Goal: Information Seeking & Learning: Learn about a topic

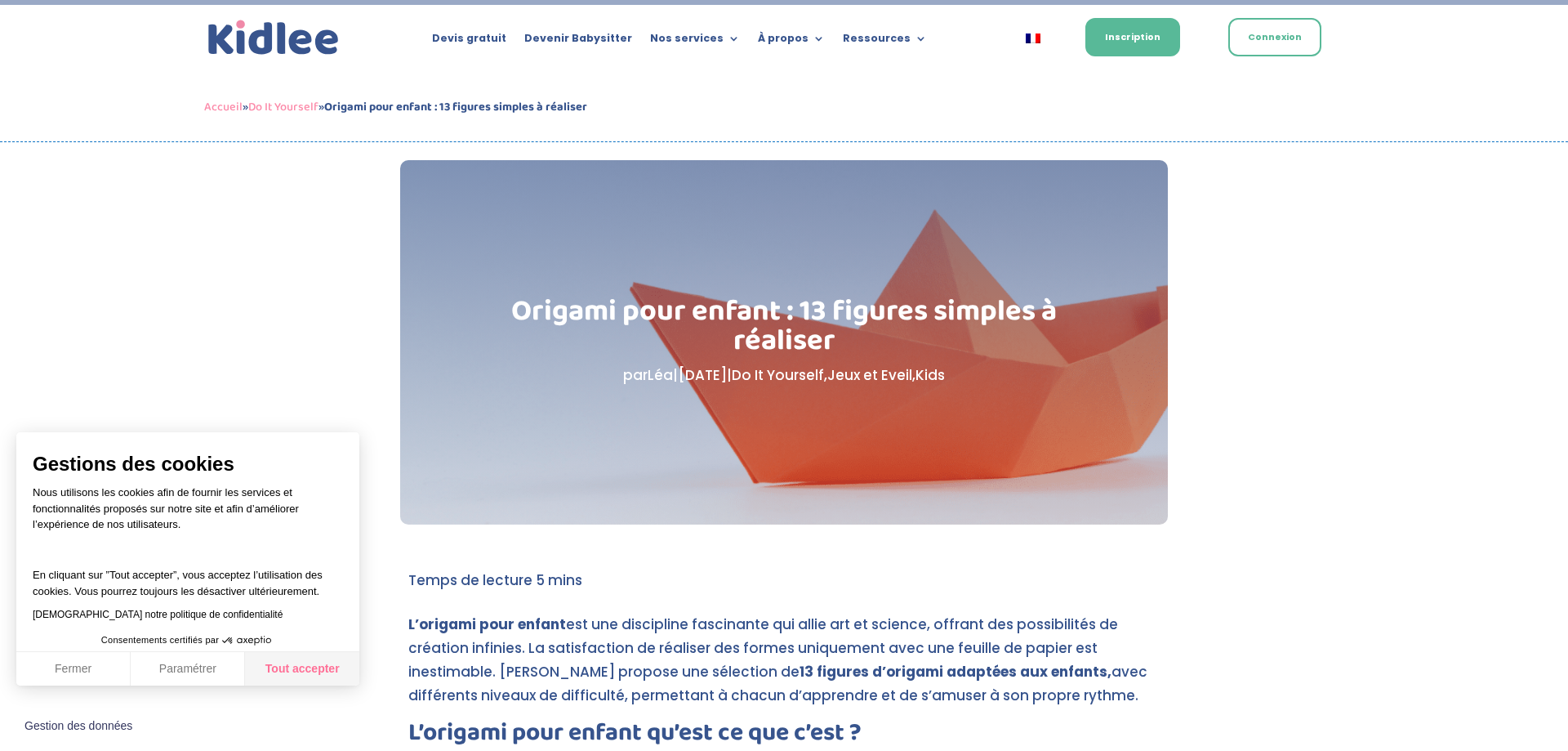
click at [316, 666] on button "Tout accepter" at bounding box center [302, 669] width 115 height 34
checkbox input "true"
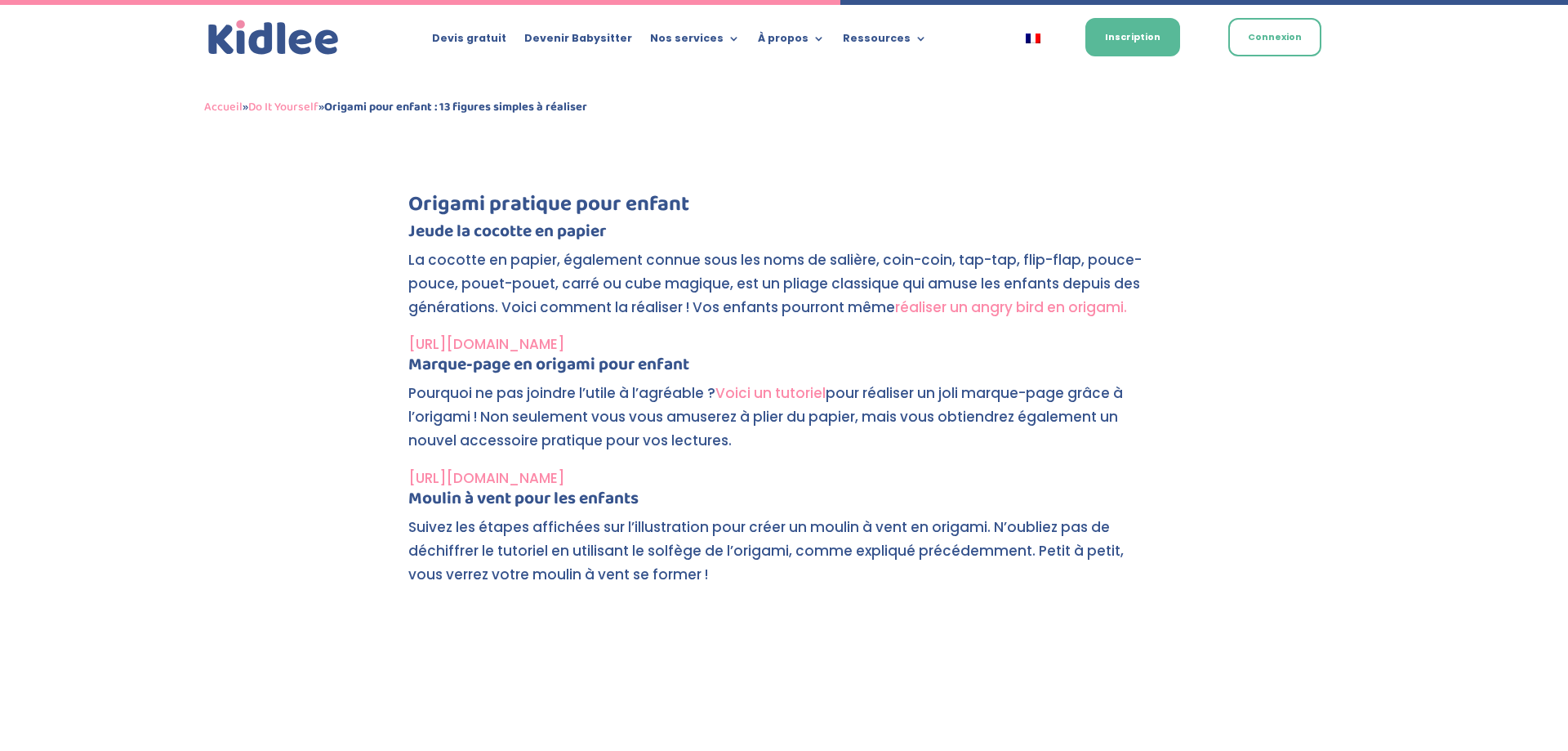
scroll to position [3916, 0]
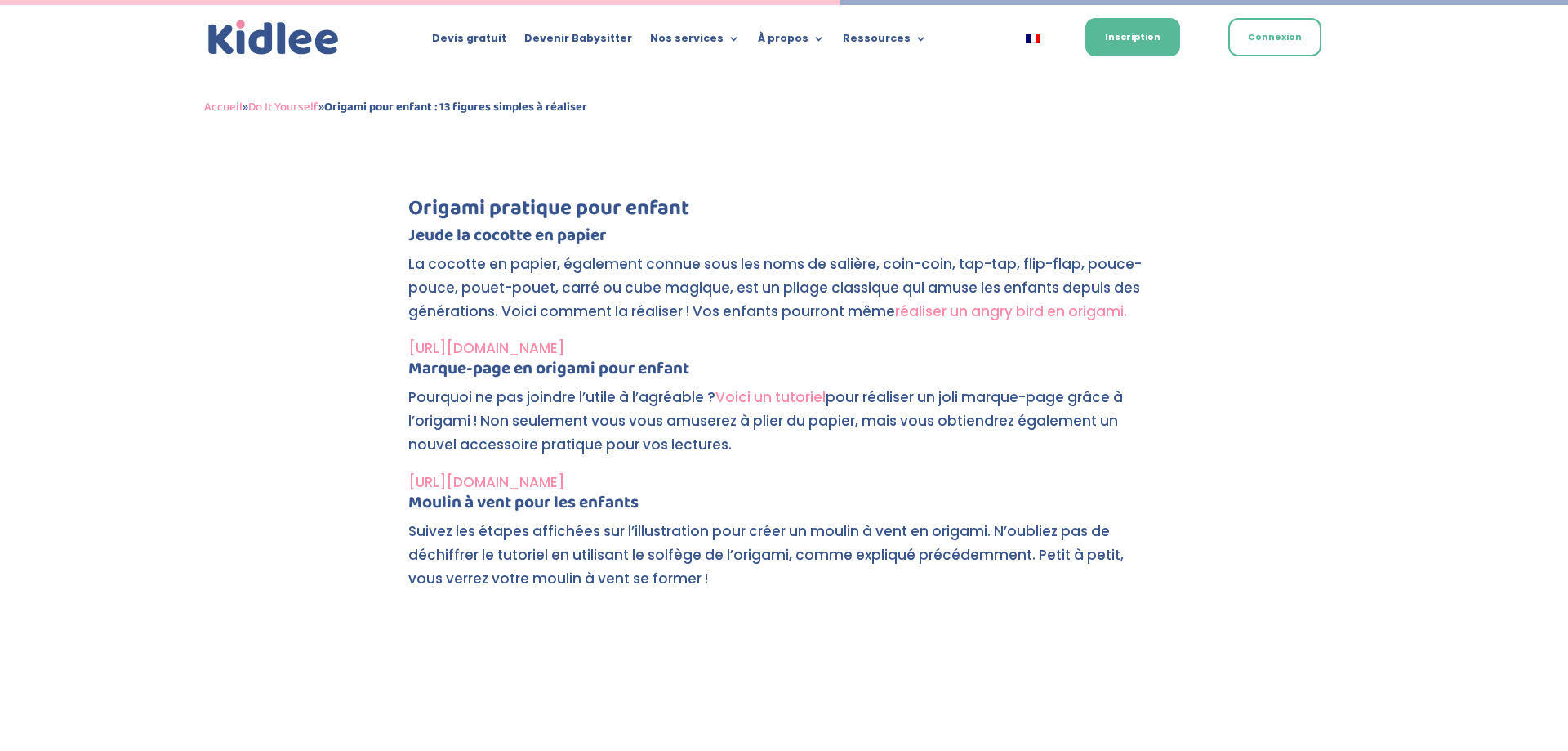
click at [986, 311] on link "réaliser un angry bird en origami." at bounding box center [1010, 311] width 232 height 20
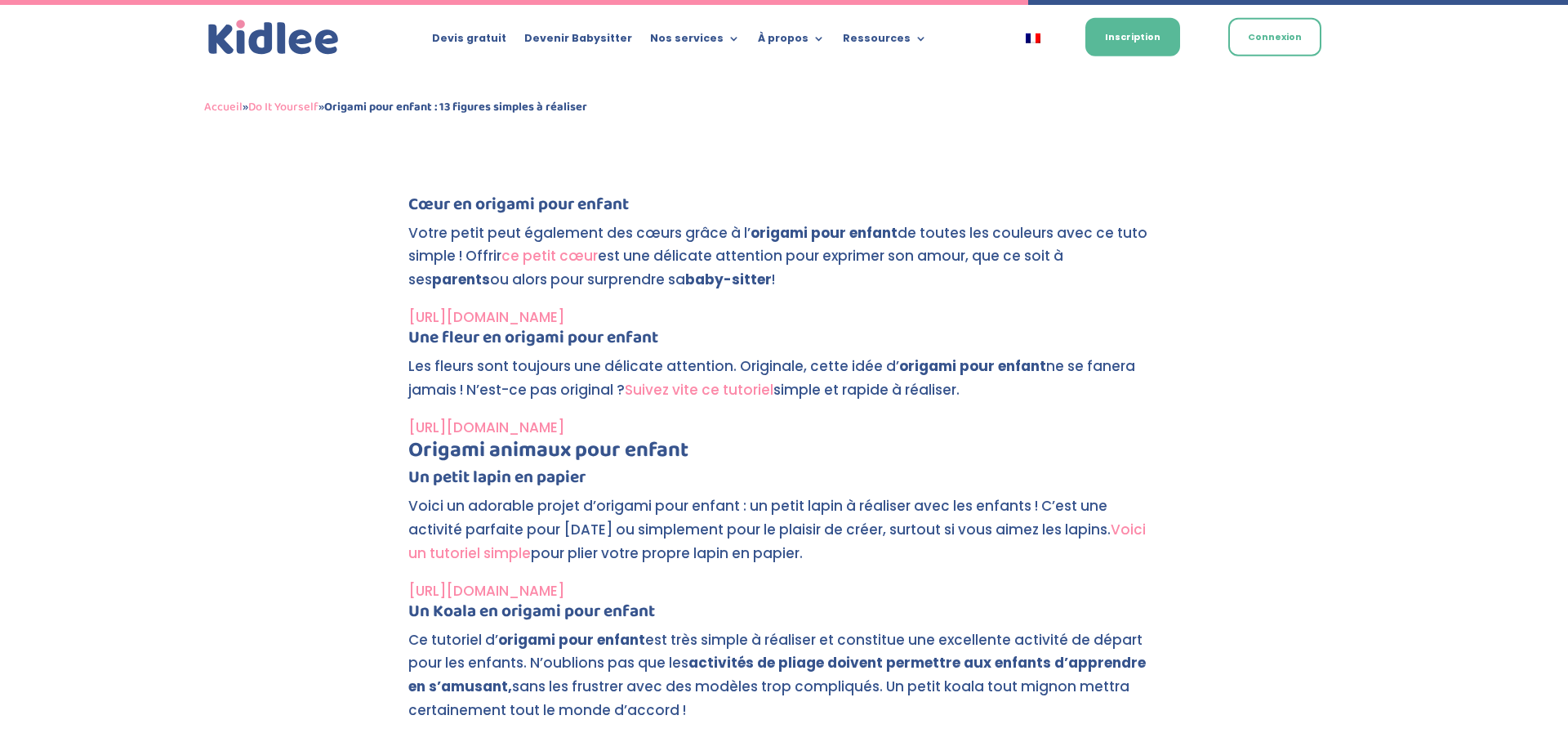
scroll to position [4832, 0]
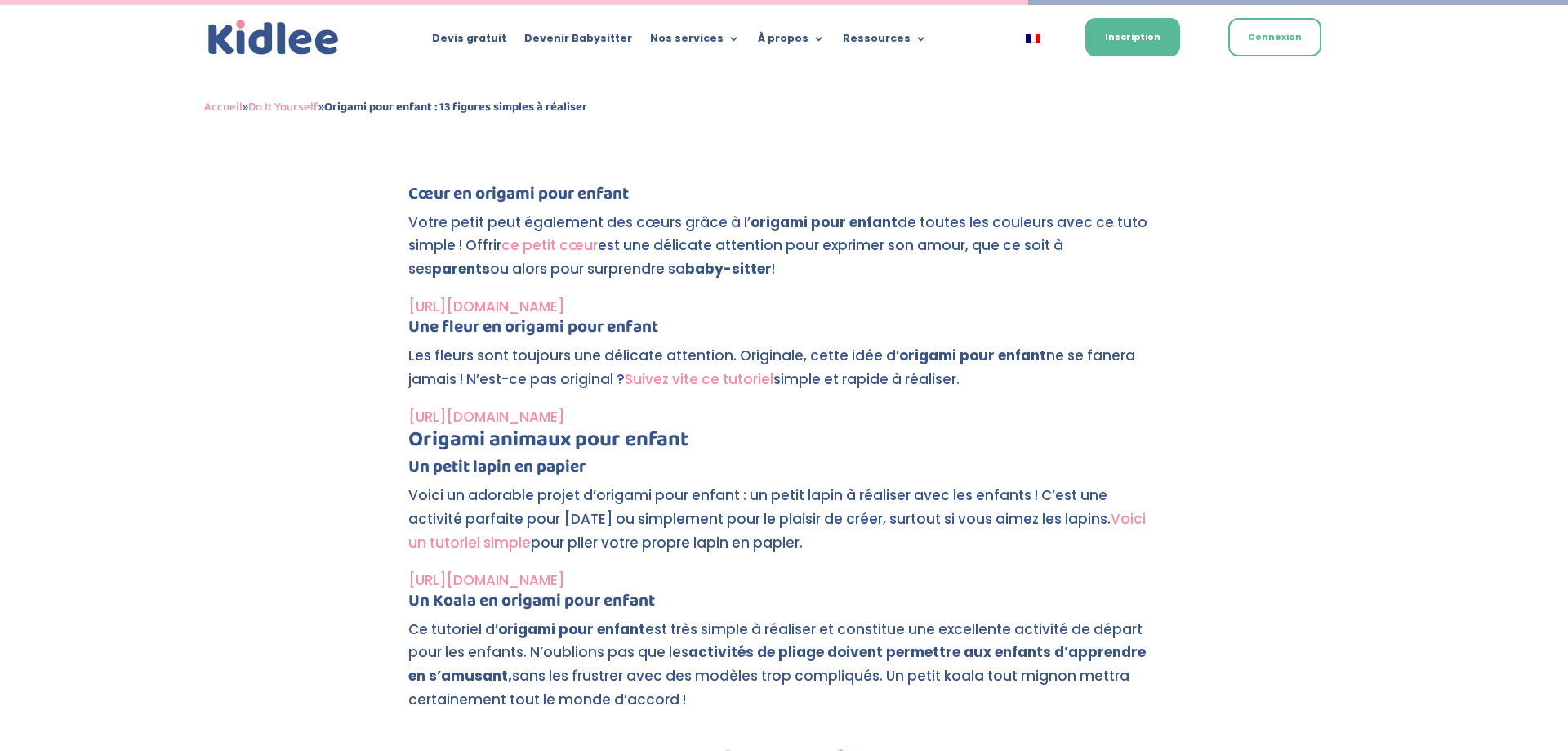
click at [564, 417] on link "[URL][DOMAIN_NAME]" at bounding box center [486, 417] width 156 height 20
click at [564, 582] on link "[URL][DOMAIN_NAME]" at bounding box center [486, 580] width 156 height 20
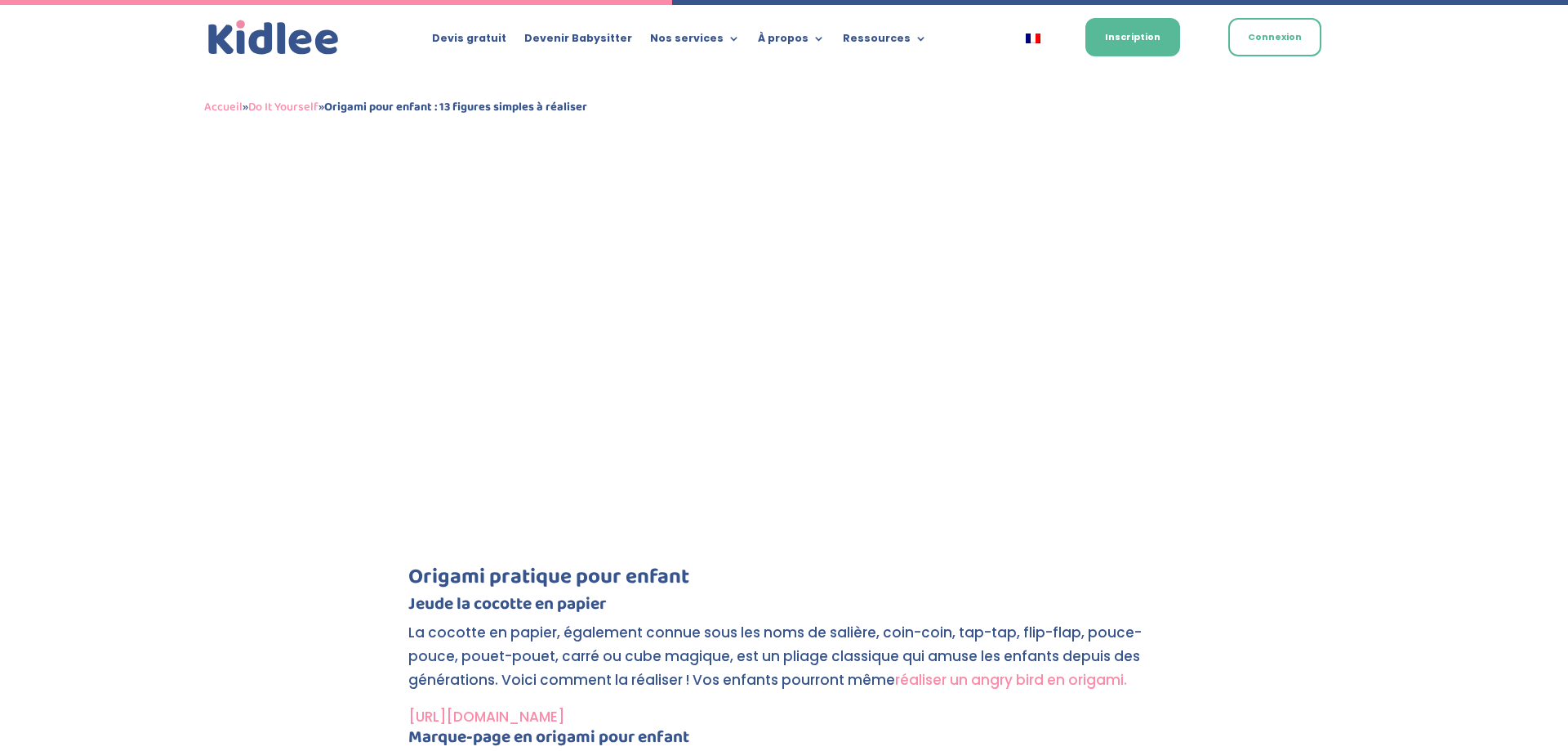
scroll to position [3131, 0]
